Goal: Information Seeking & Learning: Learn about a topic

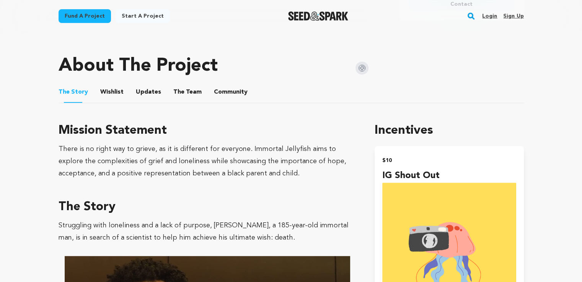
scroll to position [330, 0]
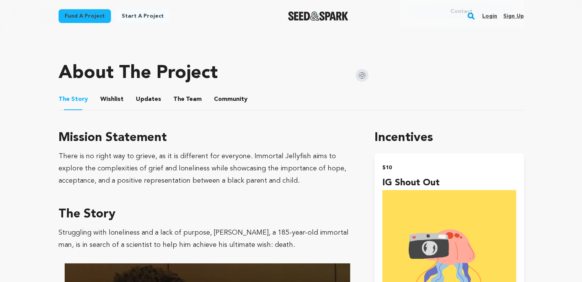
click at [190, 101] on button "The Team" at bounding box center [187, 101] width 18 height 18
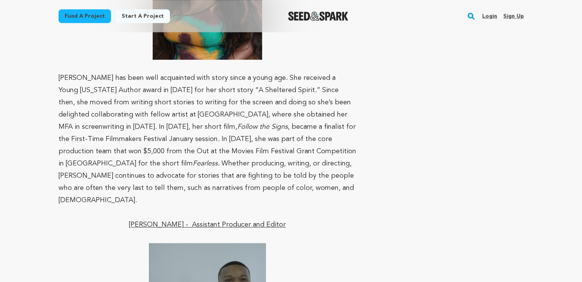
scroll to position [920, 0]
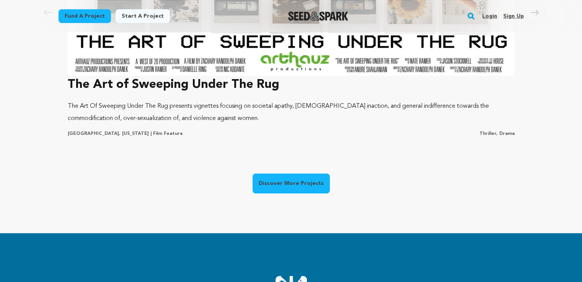
scroll to position [625, 0]
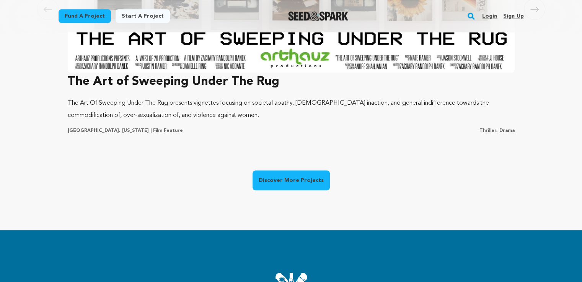
click at [283, 181] on link "Discover More Projects" at bounding box center [291, 181] width 77 height 20
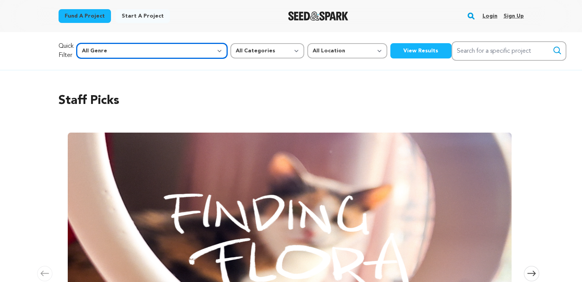
click at [149, 46] on select "All Genre Action Adventure Afrobeat Alternative Ambient Animation Bebop Big Ban…" at bounding box center [152, 50] width 151 height 15
click at [208, 83] on div "Staff Picks Carousel Skip to previous slide page Carousel Finding Flora Marlon …" at bounding box center [291, 250] width 465 height 346
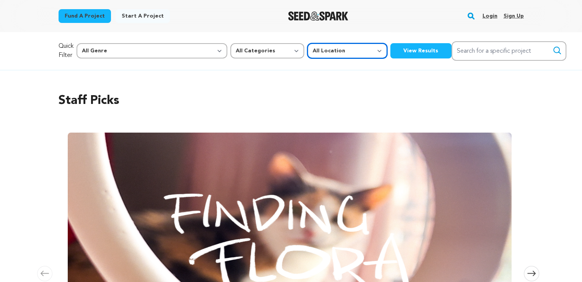
click at [307, 47] on select "All Location Everywhere United States Canada" at bounding box center [347, 50] width 80 height 15
click at [329, 94] on h2 "Staff Picks" at bounding box center [291, 101] width 465 height 18
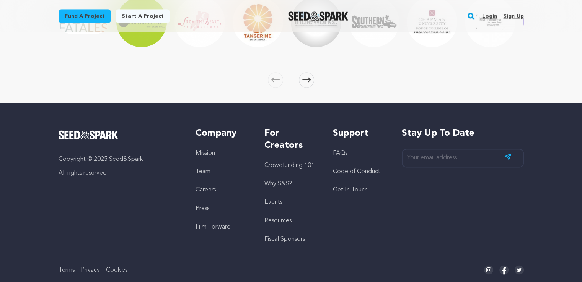
scroll to position [1259, 0]
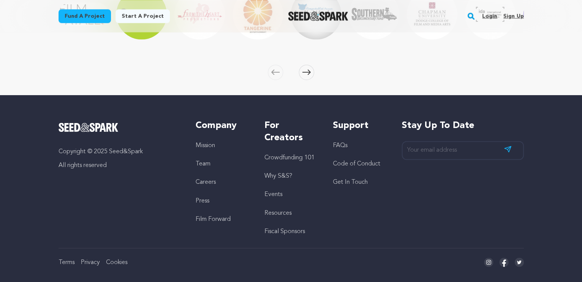
click at [308, 65] on span at bounding box center [306, 72] width 15 height 15
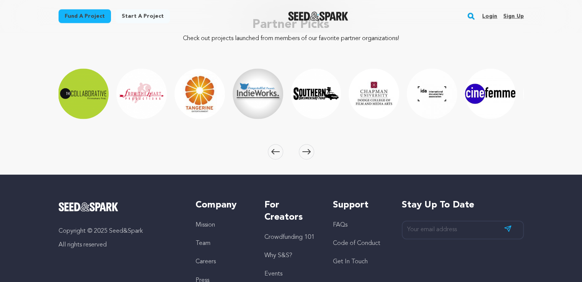
scroll to position [1181, 0]
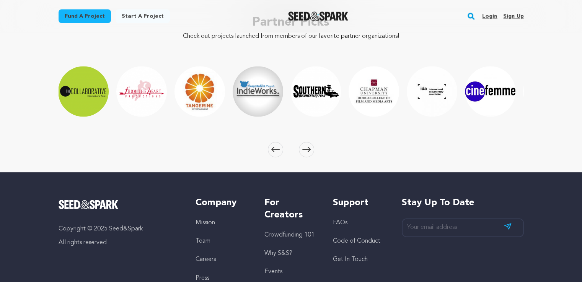
click at [303, 147] on icon at bounding box center [306, 150] width 8 height 6
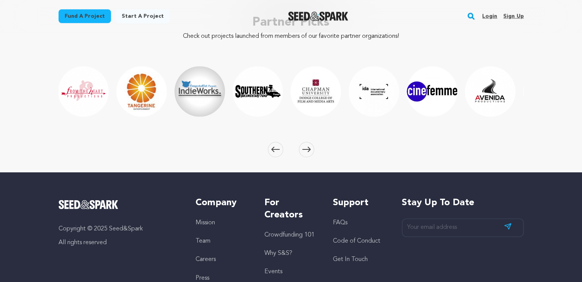
click at [303, 147] on icon at bounding box center [306, 150] width 8 height 6
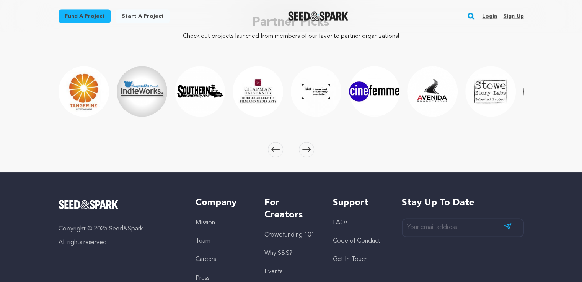
click at [280, 142] on span at bounding box center [275, 149] width 15 height 15
